Goal: Transaction & Acquisition: Book appointment/travel/reservation

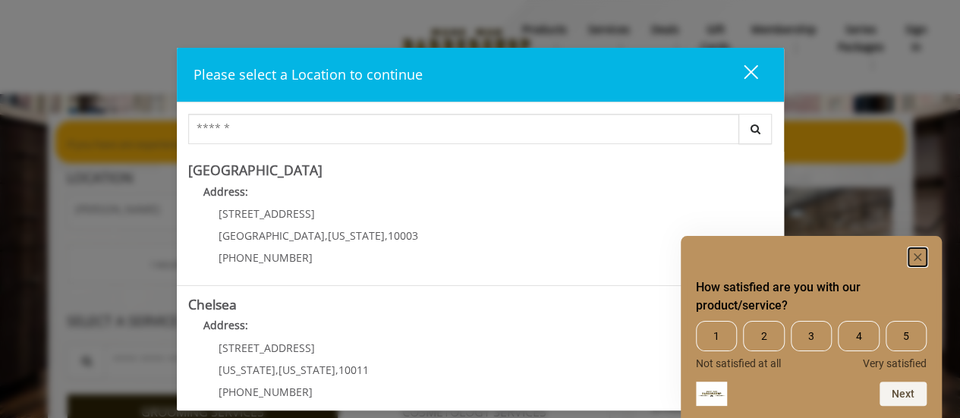
drag, startPoint x: 913, startPoint y: 251, endPoint x: 834, endPoint y: 252, distance: 79.6
click at [913, 251] on rect "Hide survey" at bounding box center [917, 257] width 18 height 18
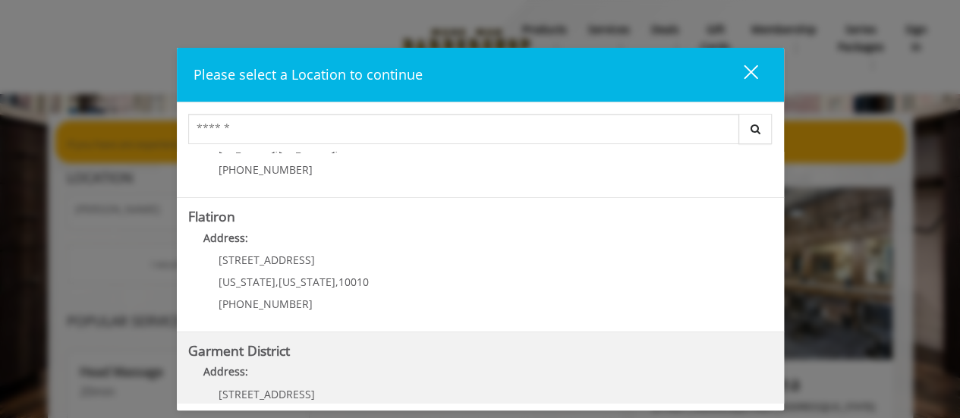
scroll to position [379, 0]
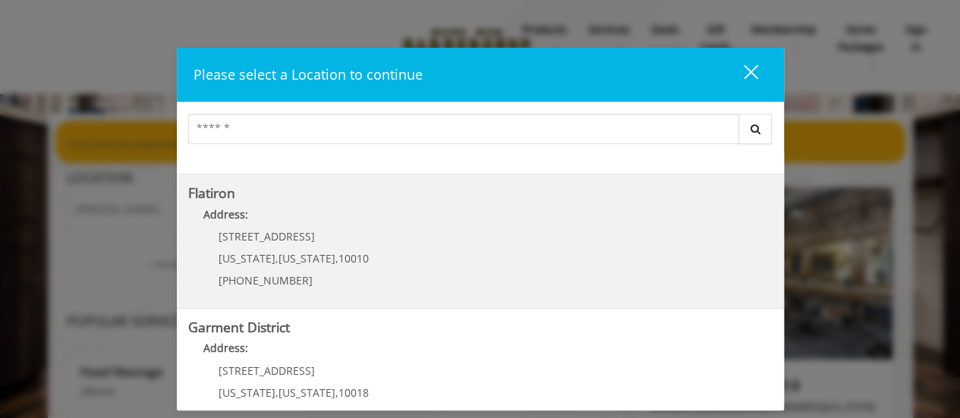
click at [297, 246] on div "10 E 23rd St New York , New York , 10010 (917) 475-1765" at bounding box center [282, 264] width 188 height 66
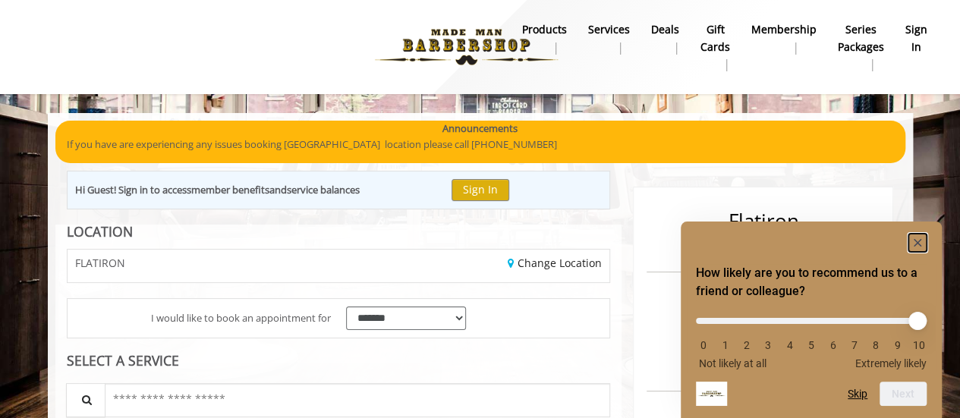
drag, startPoint x: 912, startPoint y: 243, endPoint x: 893, endPoint y: 251, distance: 20.4
click at [910, 245] on rect "Hide survey" at bounding box center [917, 243] width 18 height 18
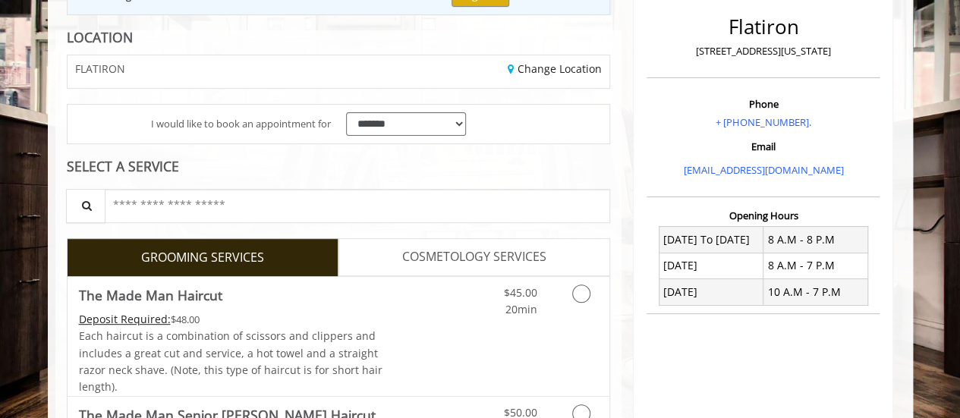
scroll to position [228, 0]
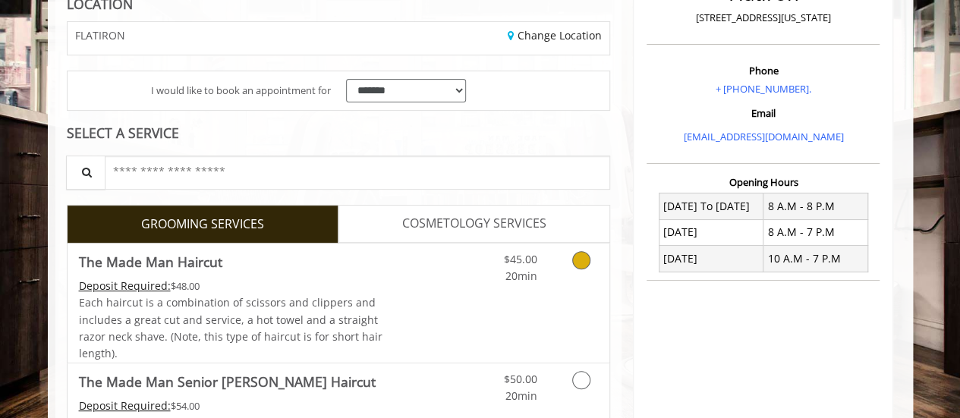
click at [580, 256] on icon "Grooming services" at bounding box center [581, 260] width 18 height 18
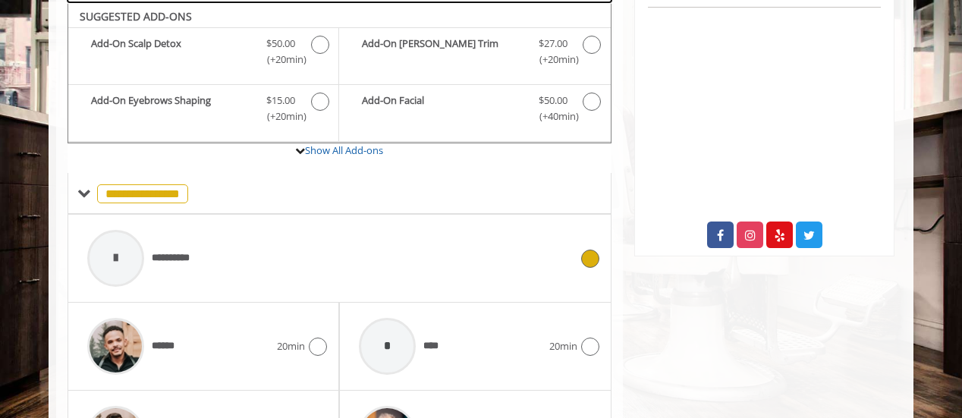
scroll to position [652, 0]
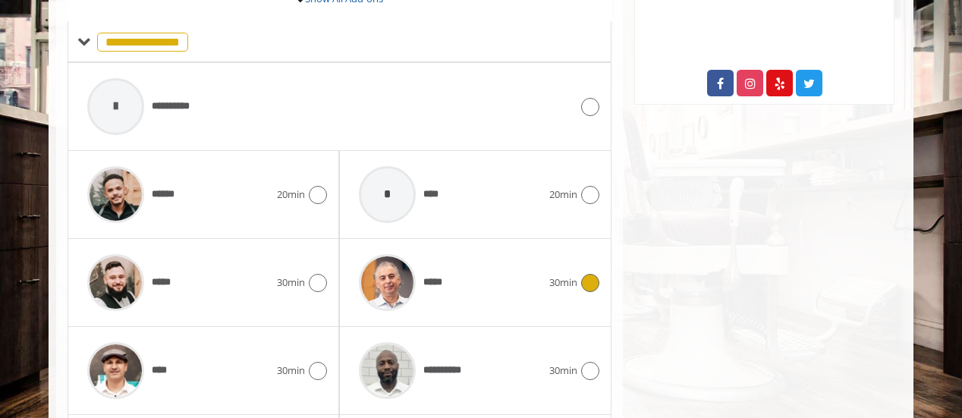
click at [583, 274] on icon at bounding box center [590, 283] width 18 height 18
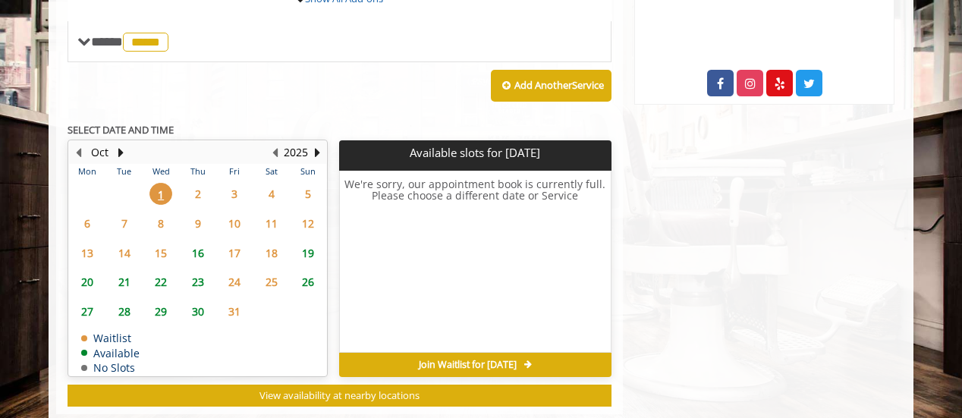
click at [304, 191] on span "5" at bounding box center [308, 194] width 23 height 22
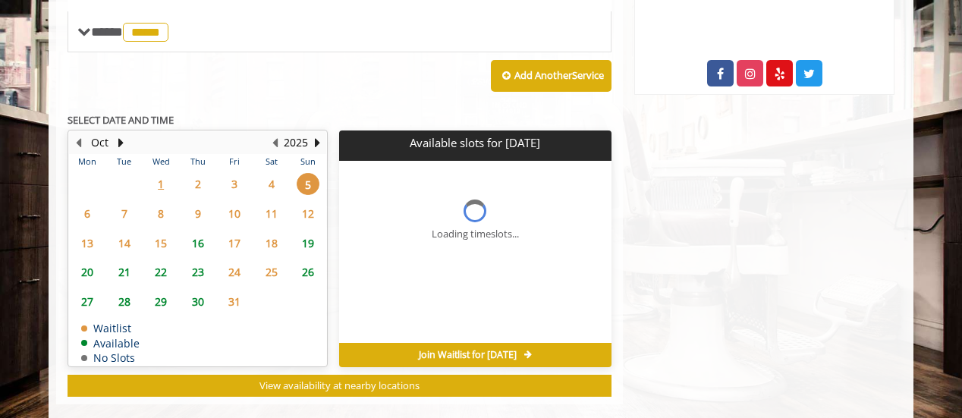
scroll to position [681, 0]
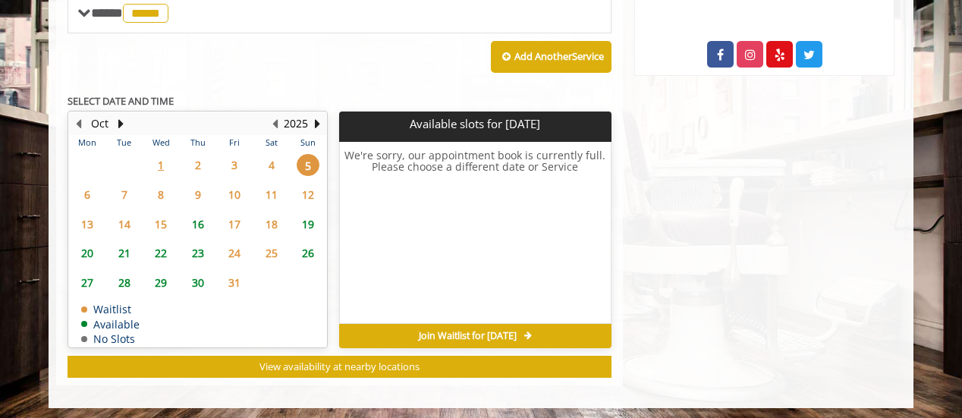
click at [271, 160] on span "4" at bounding box center [271, 165] width 23 height 22
click at [234, 158] on span "3" at bounding box center [234, 165] width 23 height 22
click at [196, 222] on span "16" at bounding box center [198, 224] width 23 height 22
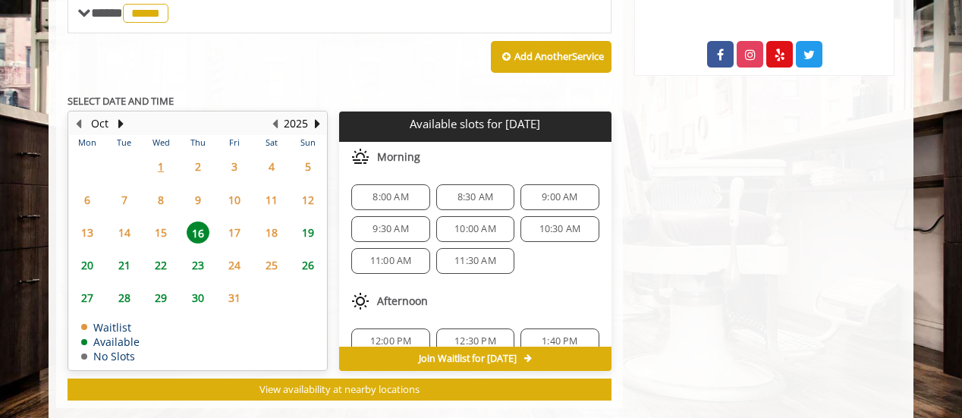
scroll to position [704, 0]
